Goal: Information Seeking & Learning: Learn about a topic

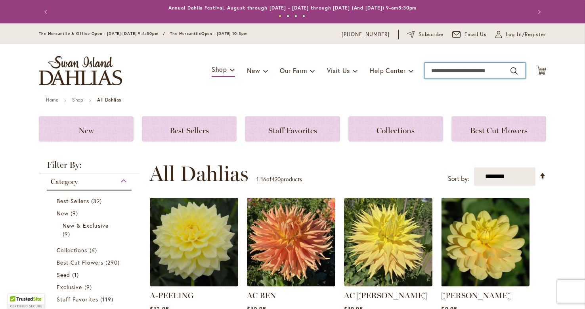
click at [449, 69] on input "Search" at bounding box center [474, 71] width 101 height 16
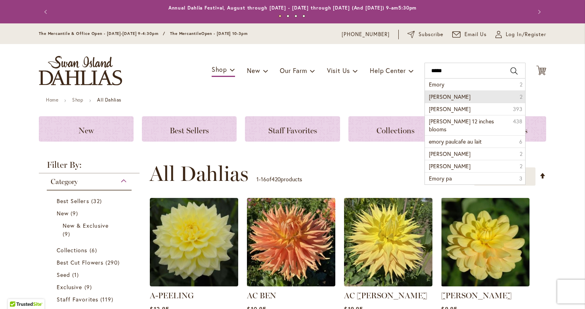
click at [450, 98] on span "[PERSON_NAME]" at bounding box center [450, 97] width 42 height 8
type input "**********"
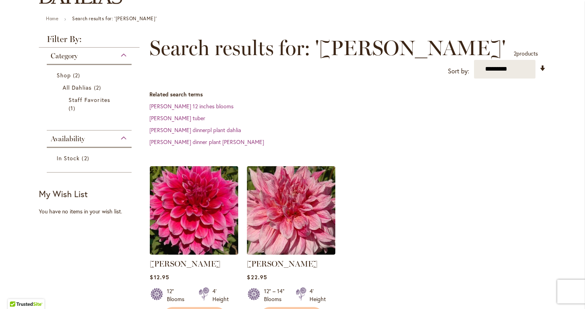
scroll to position [93, 0]
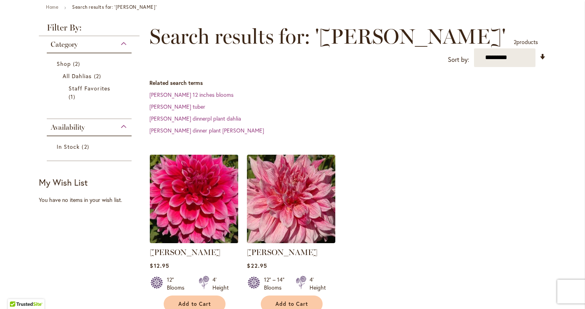
click at [187, 200] on img at bounding box center [194, 198] width 93 height 93
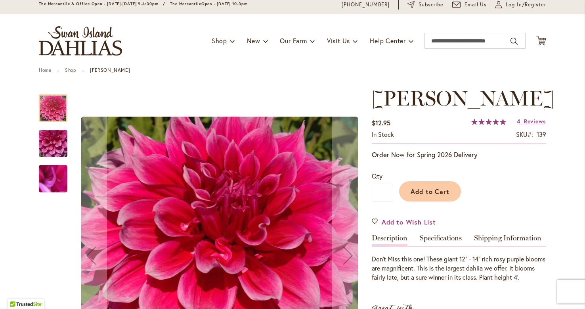
scroll to position [33, 0]
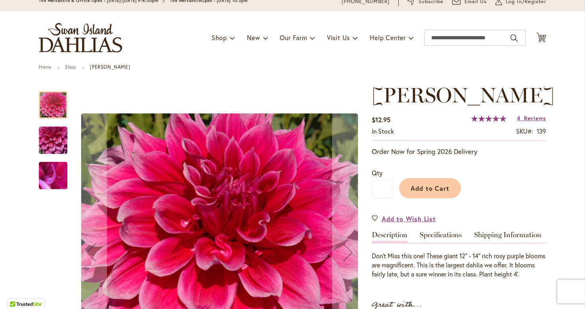
click at [46, 143] on img "EMORY PAUL" at bounding box center [53, 140] width 57 height 43
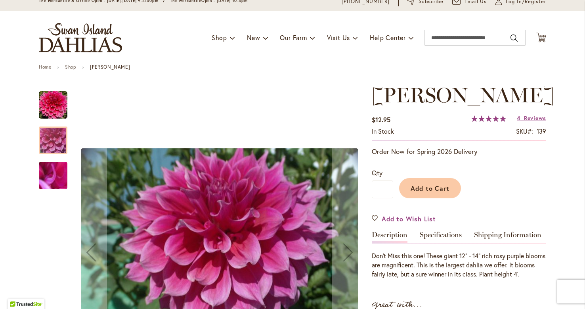
click at [54, 176] on img "EMORY PAUL" at bounding box center [53, 175] width 57 height 43
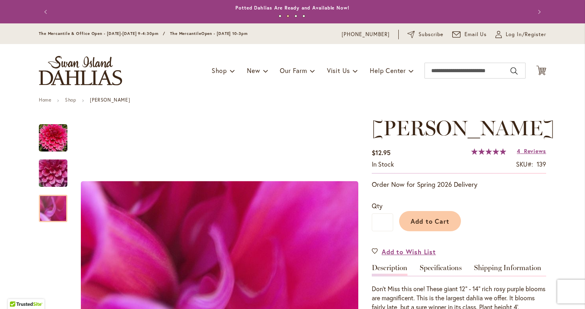
scroll to position [0, 0]
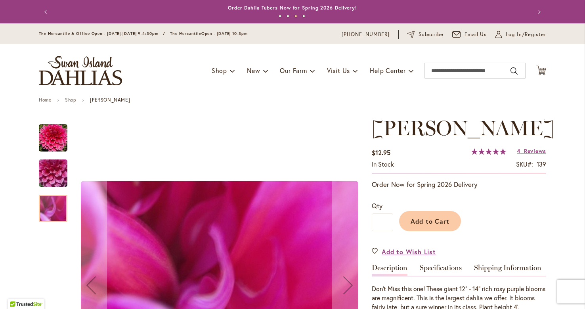
click at [44, 146] on img "EMORY PAUL" at bounding box center [53, 138] width 29 height 29
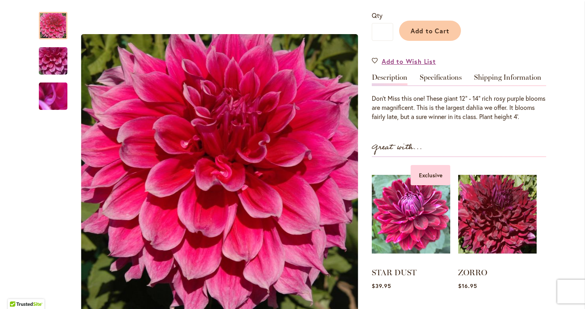
scroll to position [186, 0]
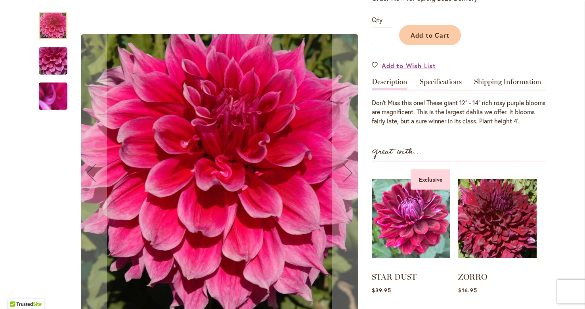
click at [49, 102] on img "EMORY PAUL" at bounding box center [53, 96] width 57 height 43
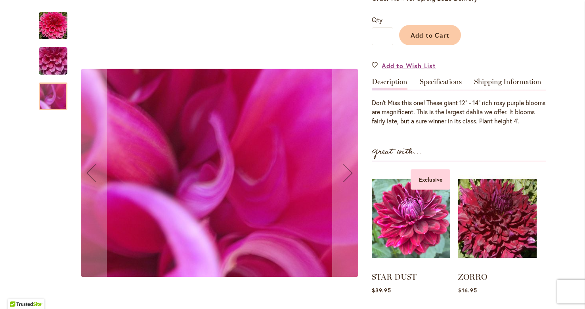
click at [59, 57] on img "EMORY PAUL" at bounding box center [53, 61] width 57 height 43
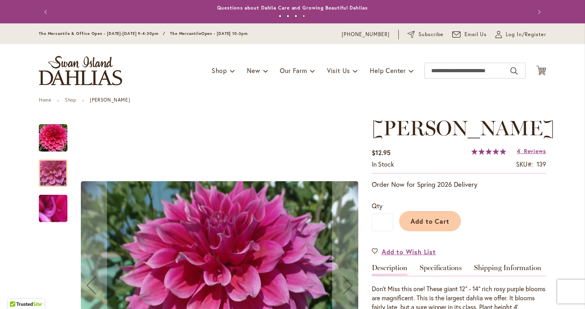
scroll to position [0, 0]
click at [58, 136] on img "EMORY PAUL" at bounding box center [53, 138] width 29 height 29
